Goal: Check status: Check status

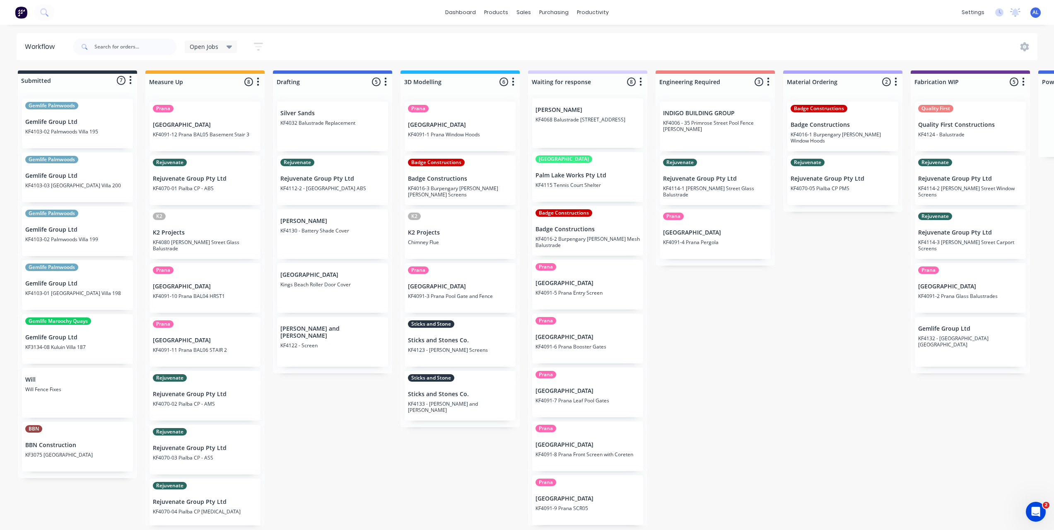
click at [493, 489] on div "Submitted 7 Status colour #273444 hex #273444 Save Cancel Summaries Total order…" at bounding box center [985, 297] width 1983 height 455
click at [698, 352] on div "Submitted 7 Status colour #273444 hex #273444 Save Cancel Summaries Total order…" at bounding box center [985, 297] width 1983 height 455
click at [747, 349] on div "Submitted 7 Status colour #273444 hex #273444 Save Cancel Summaries Total order…" at bounding box center [985, 297] width 1983 height 455
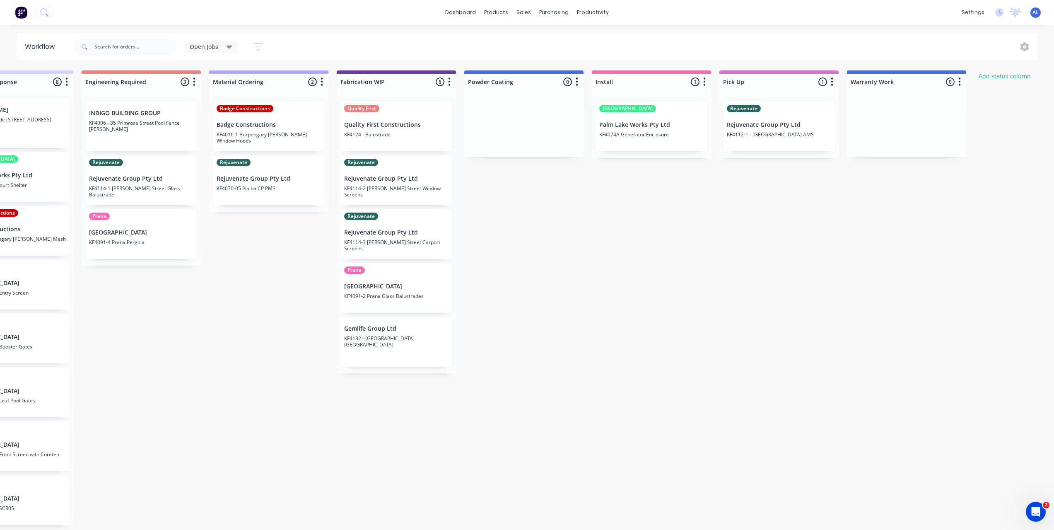
scroll to position [2, 595]
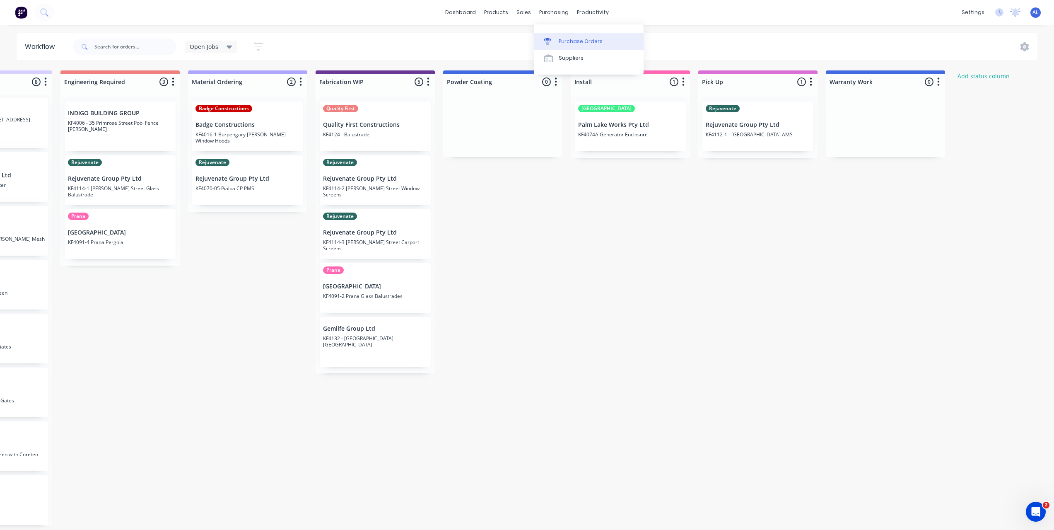
click at [573, 44] on link "Purchase Orders" at bounding box center [589, 41] width 110 height 17
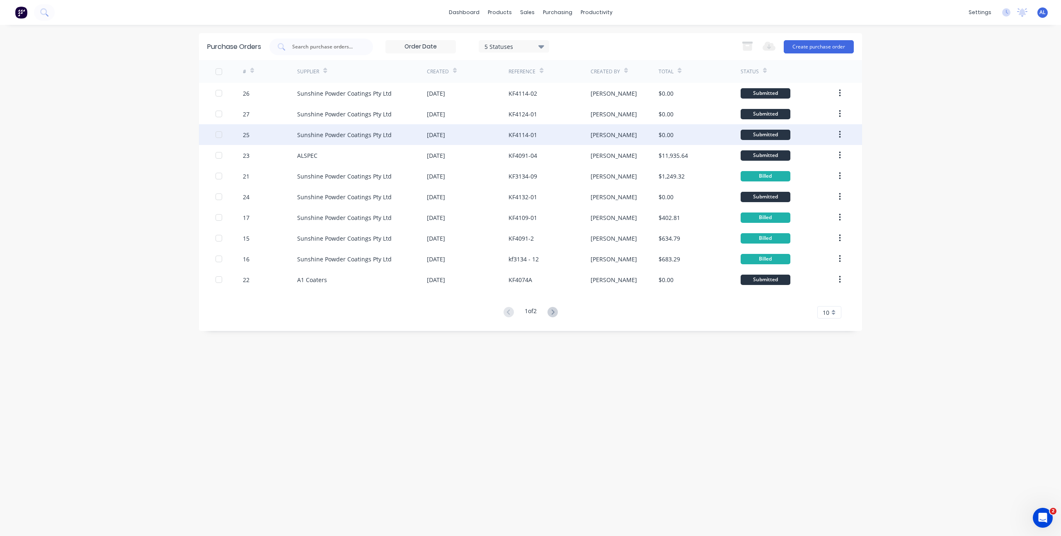
click at [353, 131] on div "Sunshine Powder Coatings Pty Ltd" at bounding box center [344, 135] width 94 height 9
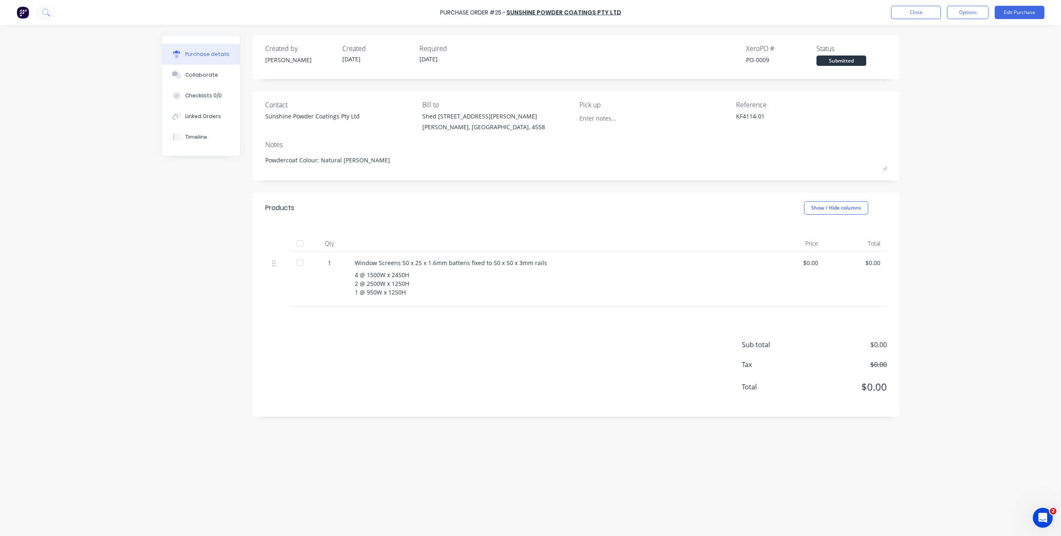
type textarea "x"
click at [198, 241] on div "Created by [PERSON_NAME] Created [DATE] Required [DATE] Xero PO # PO-0009 Statu…" at bounding box center [531, 278] width 738 height 486
click at [248, 192] on div "Created by [PERSON_NAME] Created [DATE] Required [DATE] Xero PO # PO-0009 Statu…" at bounding box center [531, 278] width 738 height 486
click at [213, 203] on div "Created by [PERSON_NAME] Created [DATE] Required [DATE] Xero PO # PO-0009 Statu…" at bounding box center [531, 278] width 738 height 486
click at [216, 174] on div "Created by [PERSON_NAME] Created [DATE] Required [DATE] Xero PO # PO-0009 Statu…" at bounding box center [531, 278] width 738 height 486
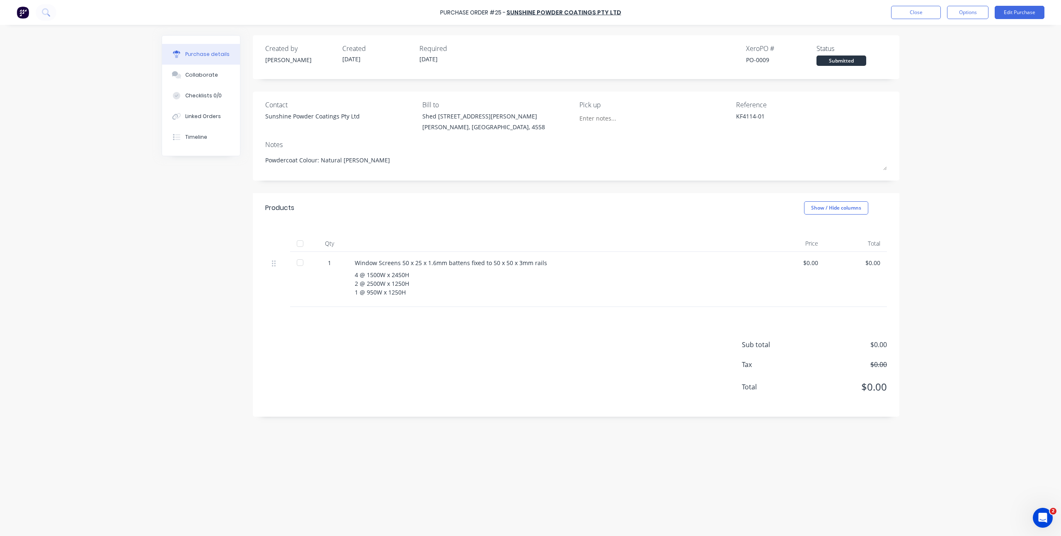
click at [136, 127] on div "Purchase Order #25 - Sunshine Powder Coatings Pty Ltd Close Options Edit Purcha…" at bounding box center [530, 268] width 1061 height 536
click at [208, 180] on div "Created by [PERSON_NAME] Created [DATE] Required [DATE] Xero PO # PO-0009 Statu…" at bounding box center [531, 278] width 738 height 486
click at [134, 112] on div "Purchase Order #25 - Sunshine Powder Coatings Pty Ltd Close Options Edit Purcha…" at bounding box center [530, 268] width 1061 height 536
